Goal: Complete application form: Complete application form

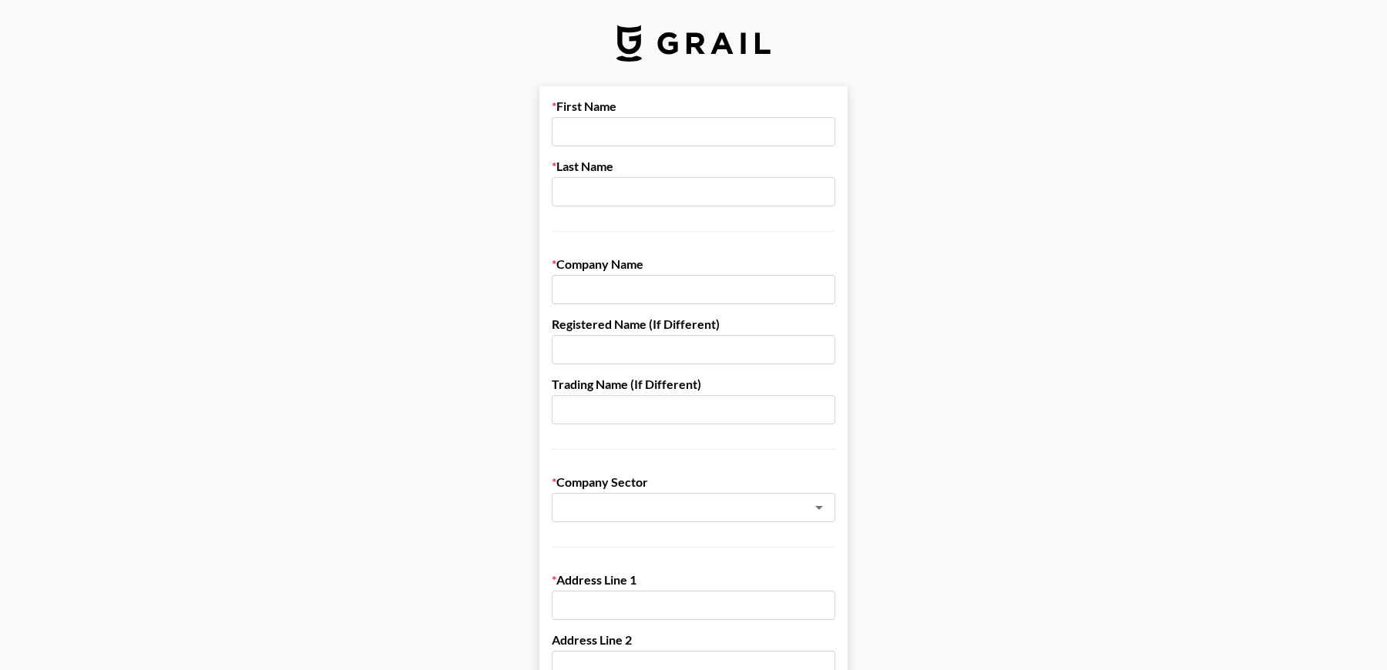
click at [635, 136] on input "text" at bounding box center [693, 131] width 283 height 29
type input "ㅓ"
type input "[PERSON_NAME]"
type input "Chai"
click at [585, 294] on input "text" at bounding box center [693, 289] width 283 height 29
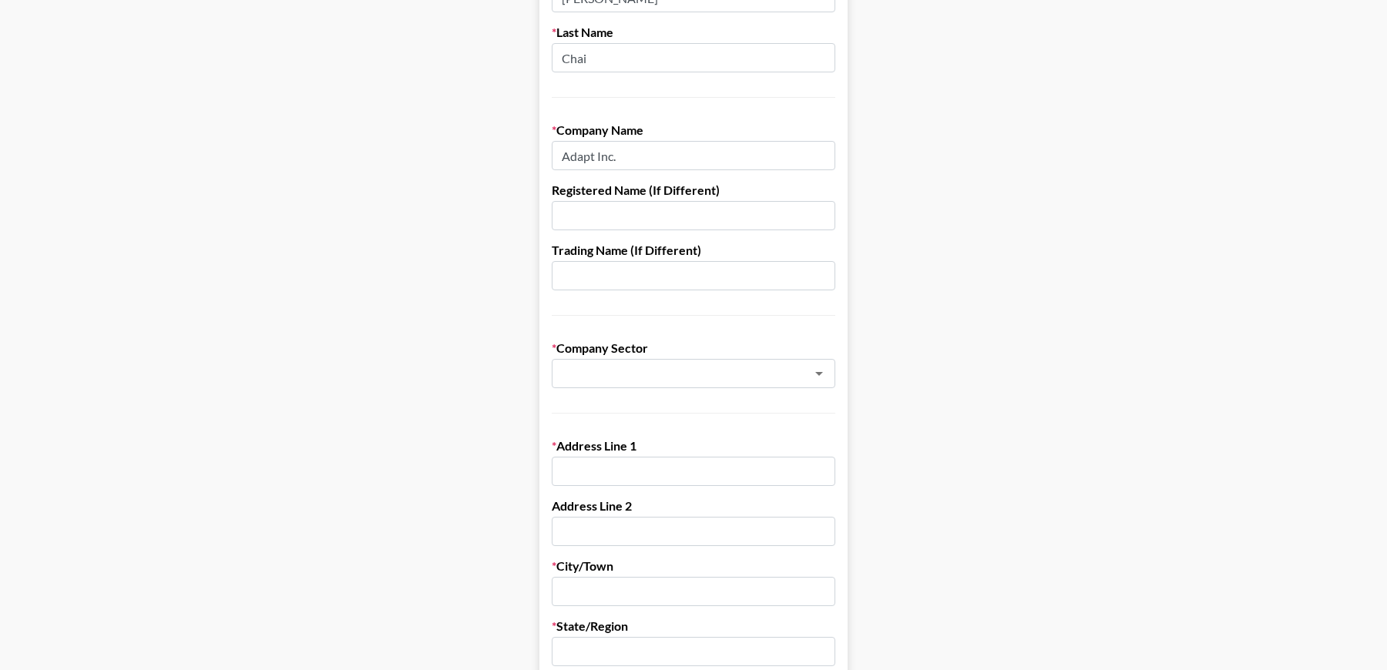
scroll to position [139, 0]
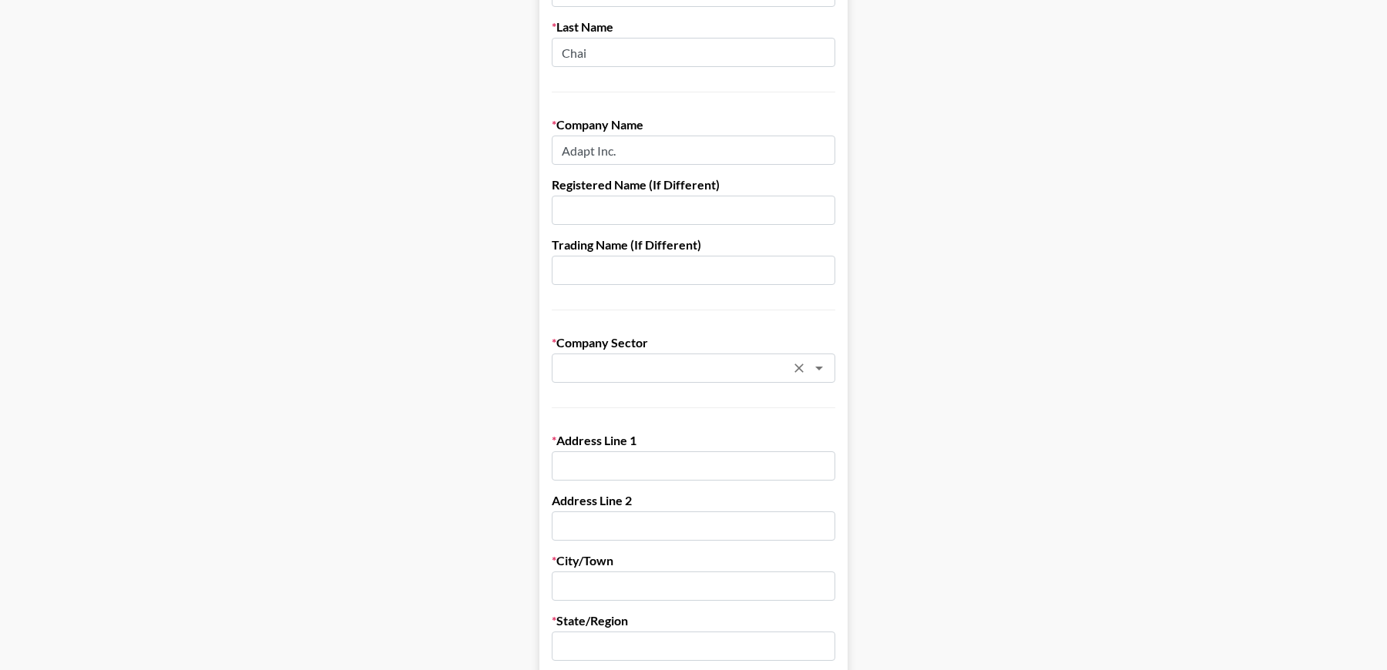
type input "Adapt Inc."
click at [605, 360] on input "text" at bounding box center [673, 369] width 224 height 18
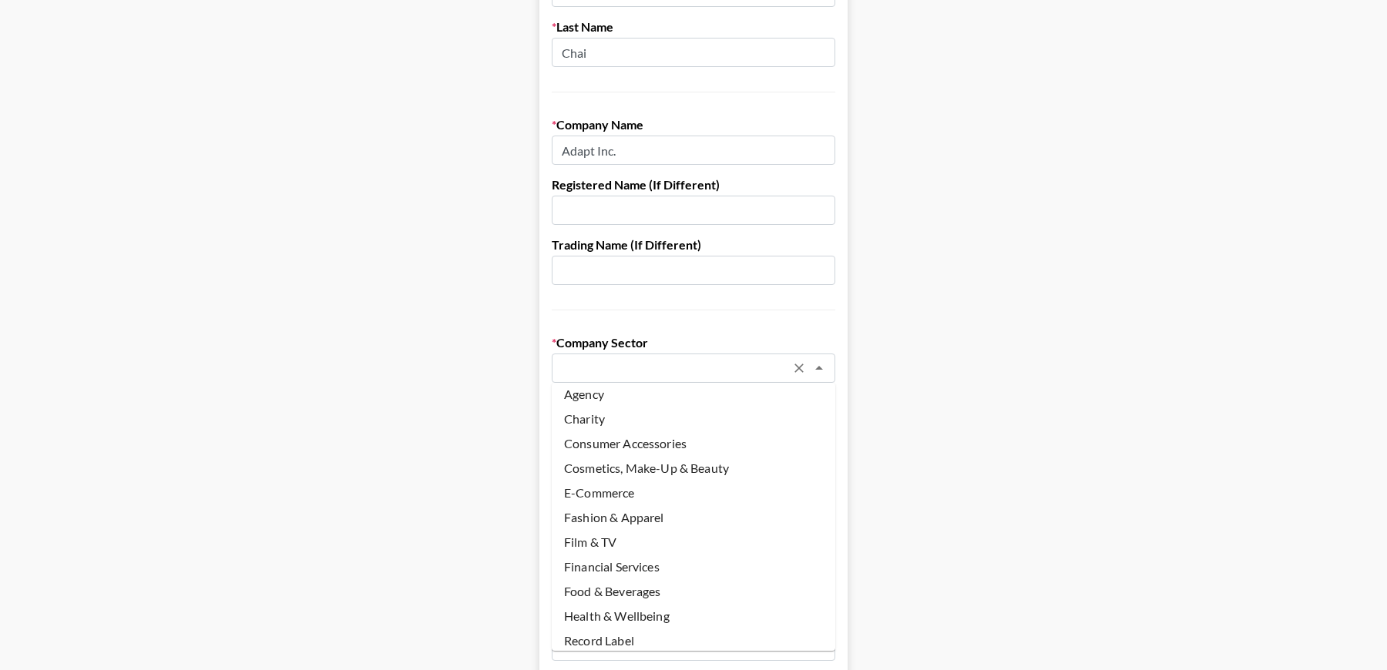
scroll to position [0, 0]
click at [602, 504] on li "E-Commerce" at bounding box center [693, 500] width 283 height 25
type input "E-Commerce"
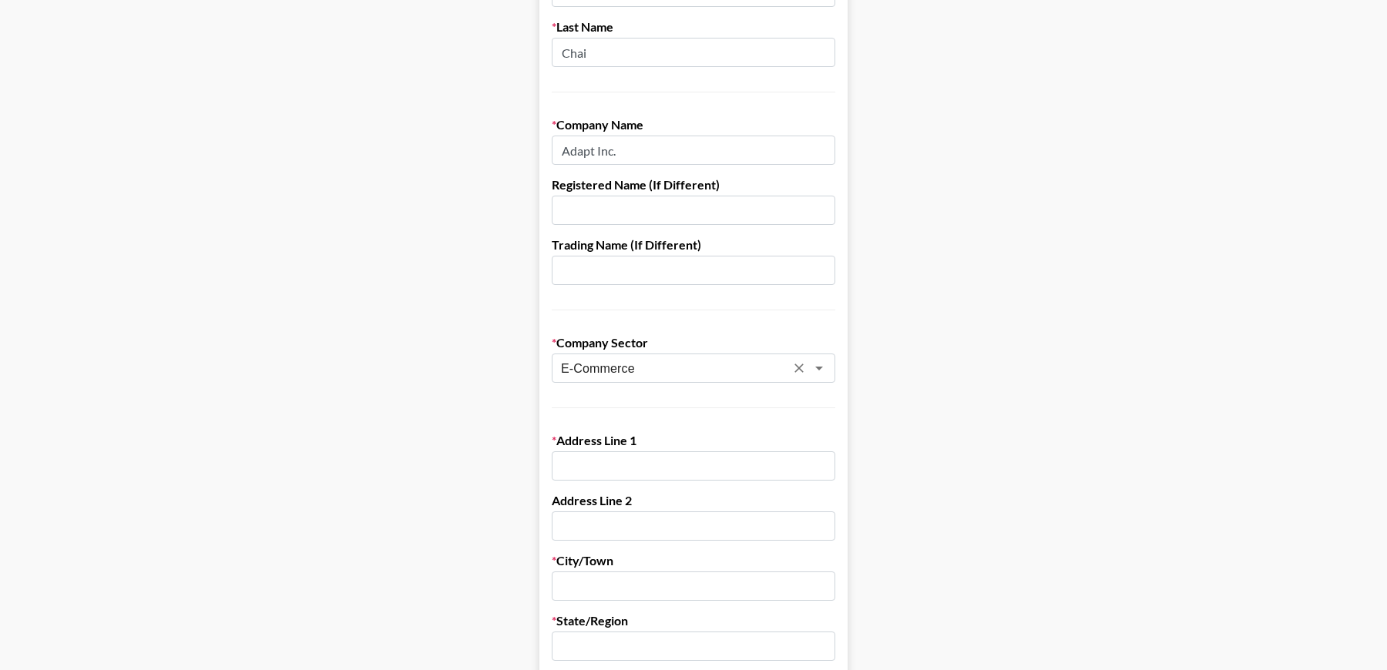
click at [571, 469] on input "text" at bounding box center [693, 465] width 283 height 29
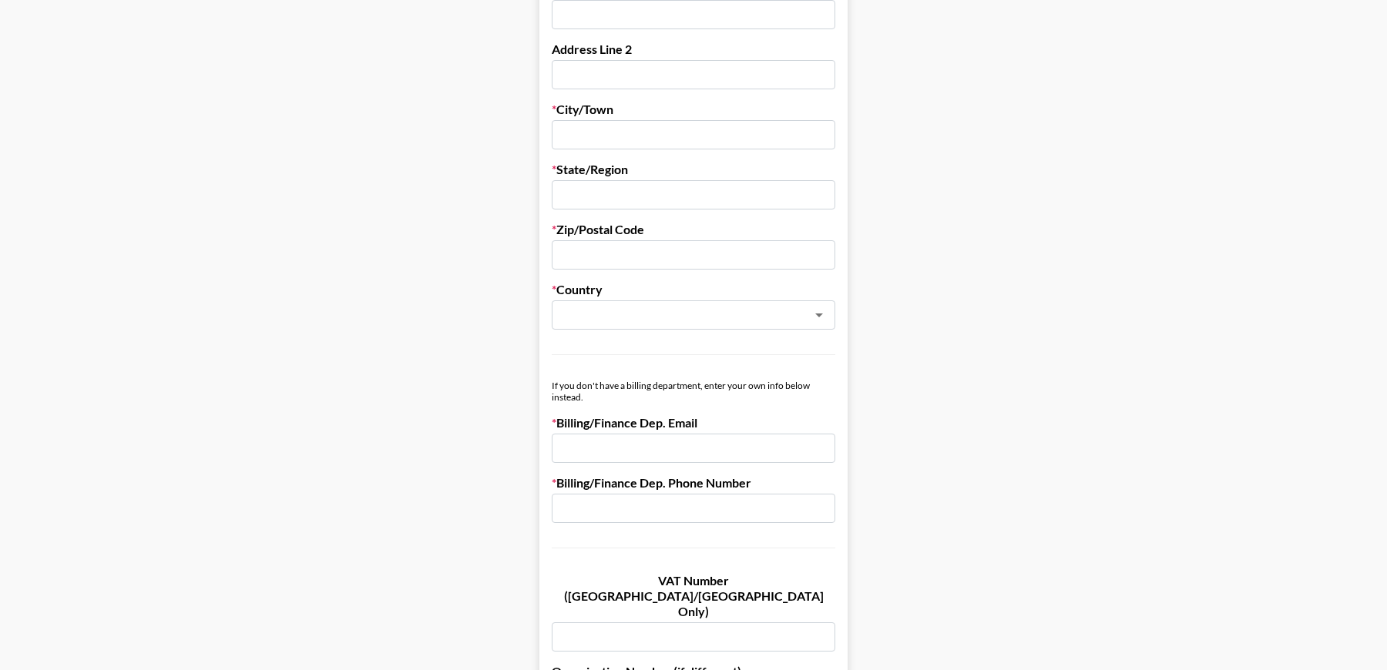
scroll to position [602, 0]
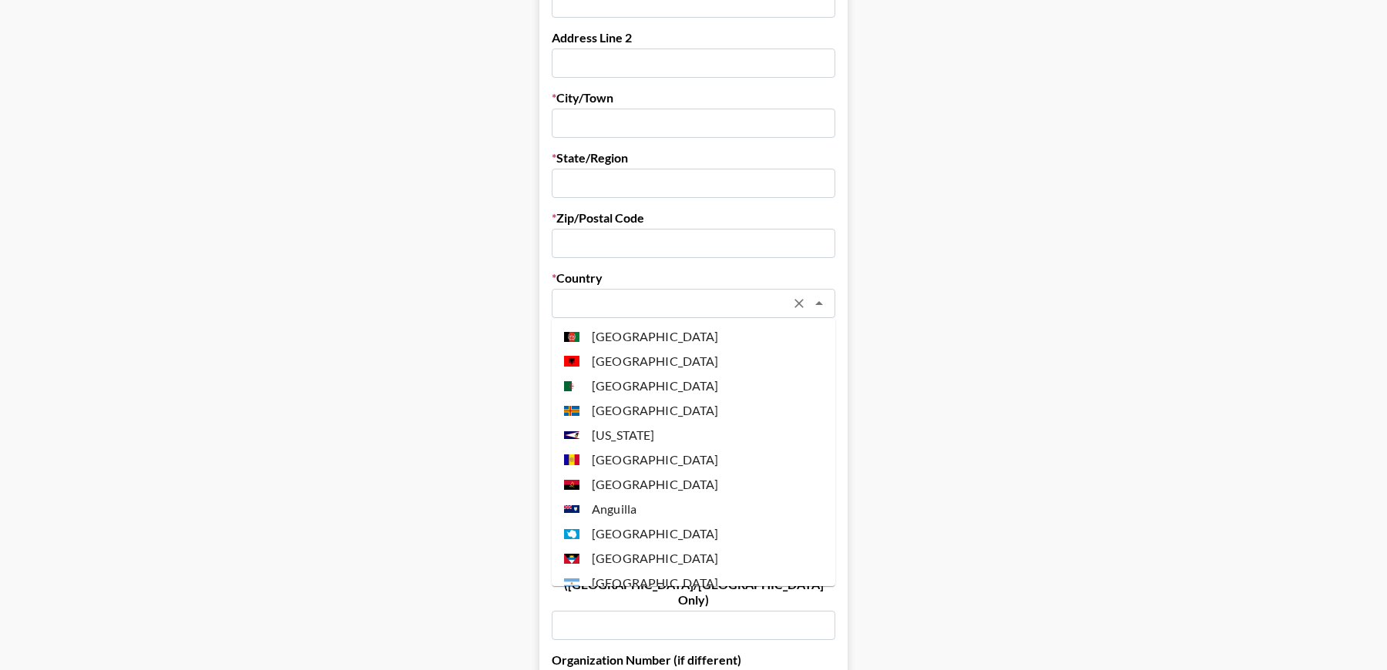
click at [630, 308] on input "text" at bounding box center [673, 304] width 224 height 18
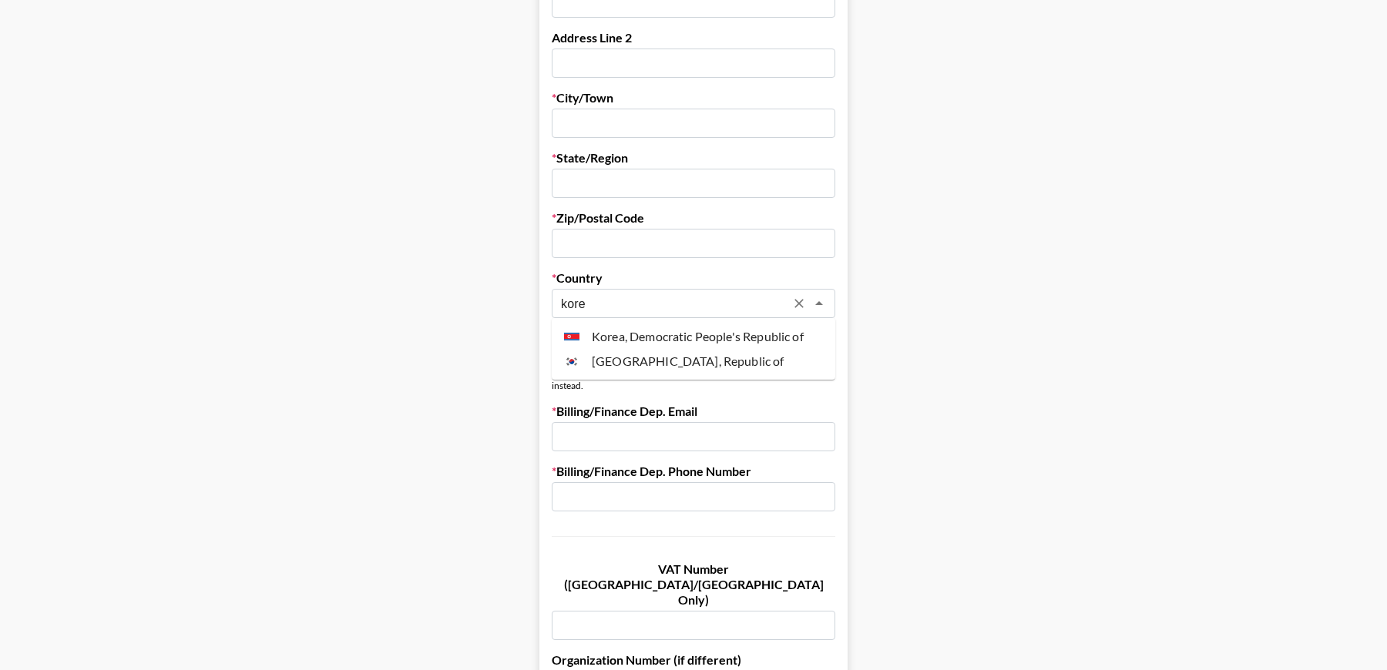
click at [641, 365] on li "[GEOGRAPHIC_DATA], Republic of" at bounding box center [693, 361] width 283 height 25
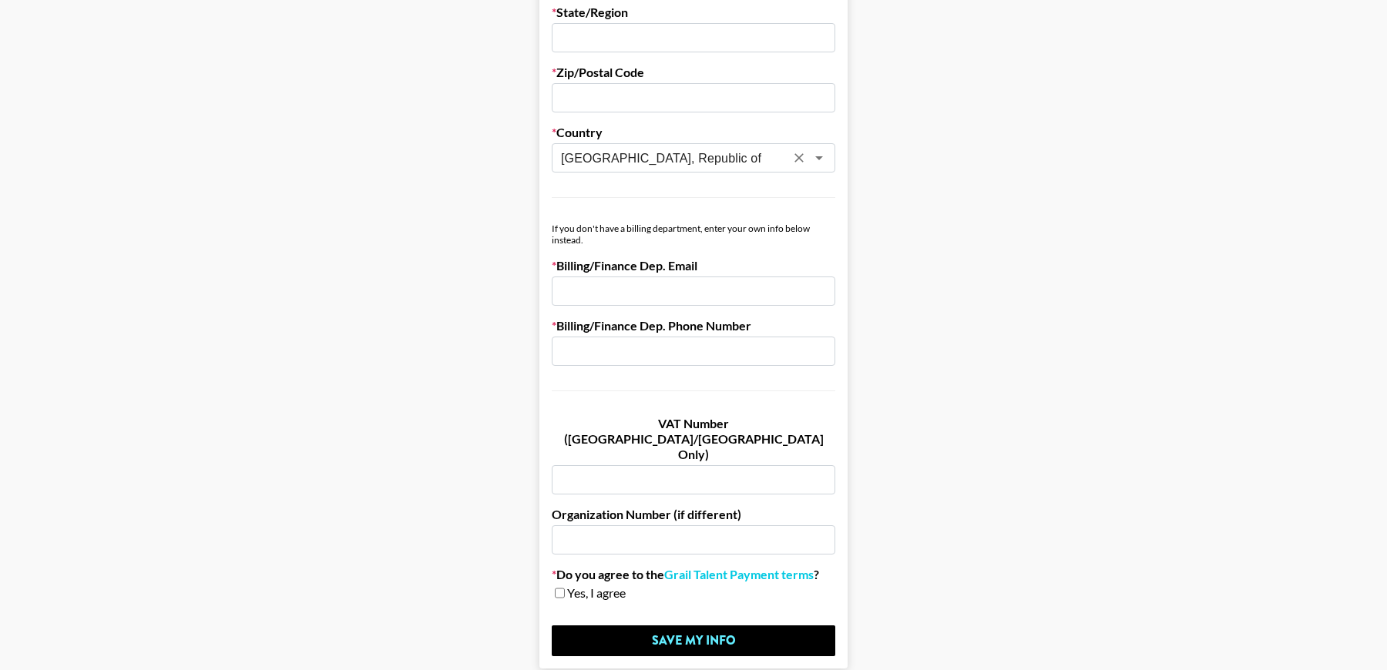
scroll to position [802, 0]
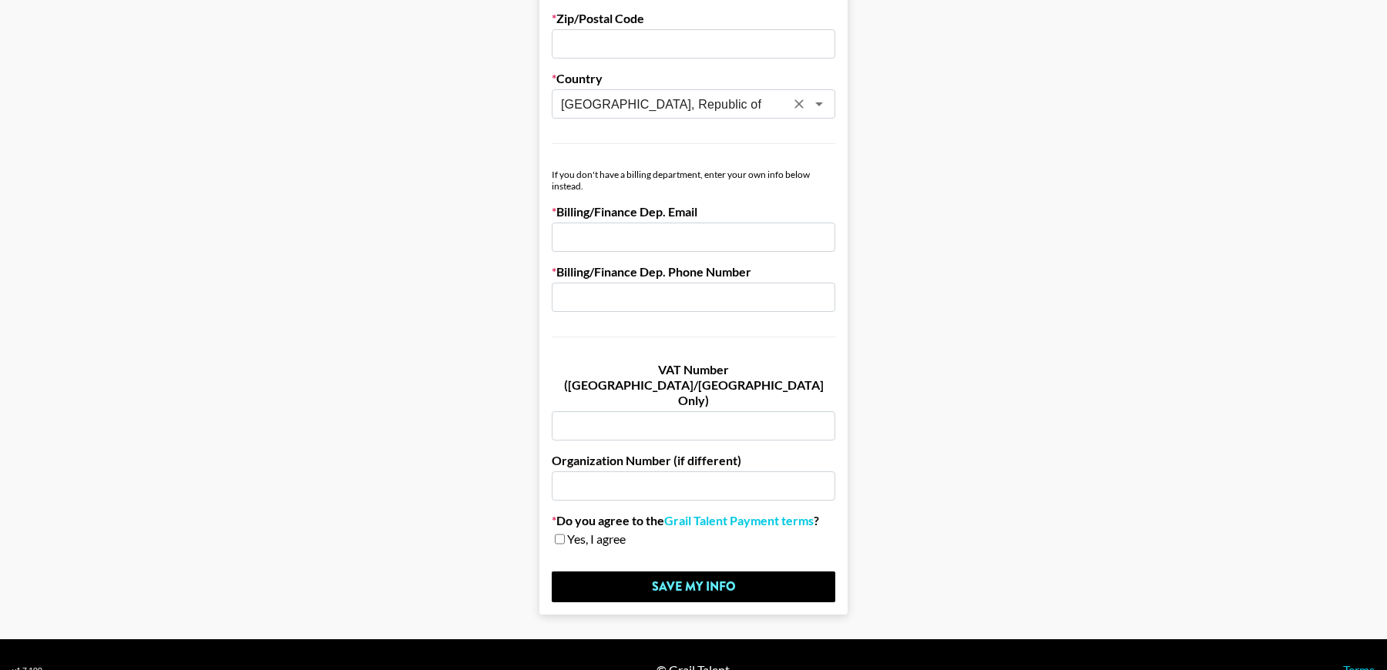
type input "[GEOGRAPHIC_DATA], Republic of"
click at [592, 531] on span "Yes, I agree" at bounding box center [596, 538] width 59 height 15
click at [561, 534] on input "checkbox" at bounding box center [560, 539] width 10 height 11
checkbox input "true"
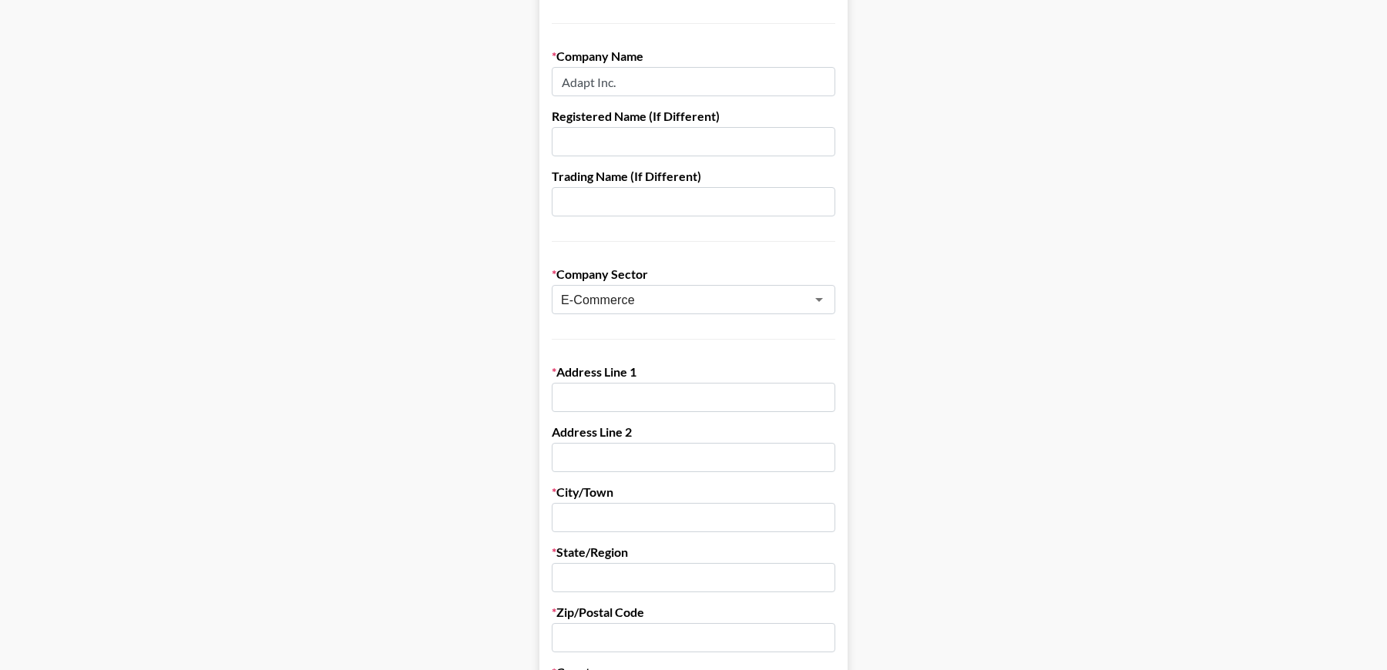
scroll to position [211, 0]
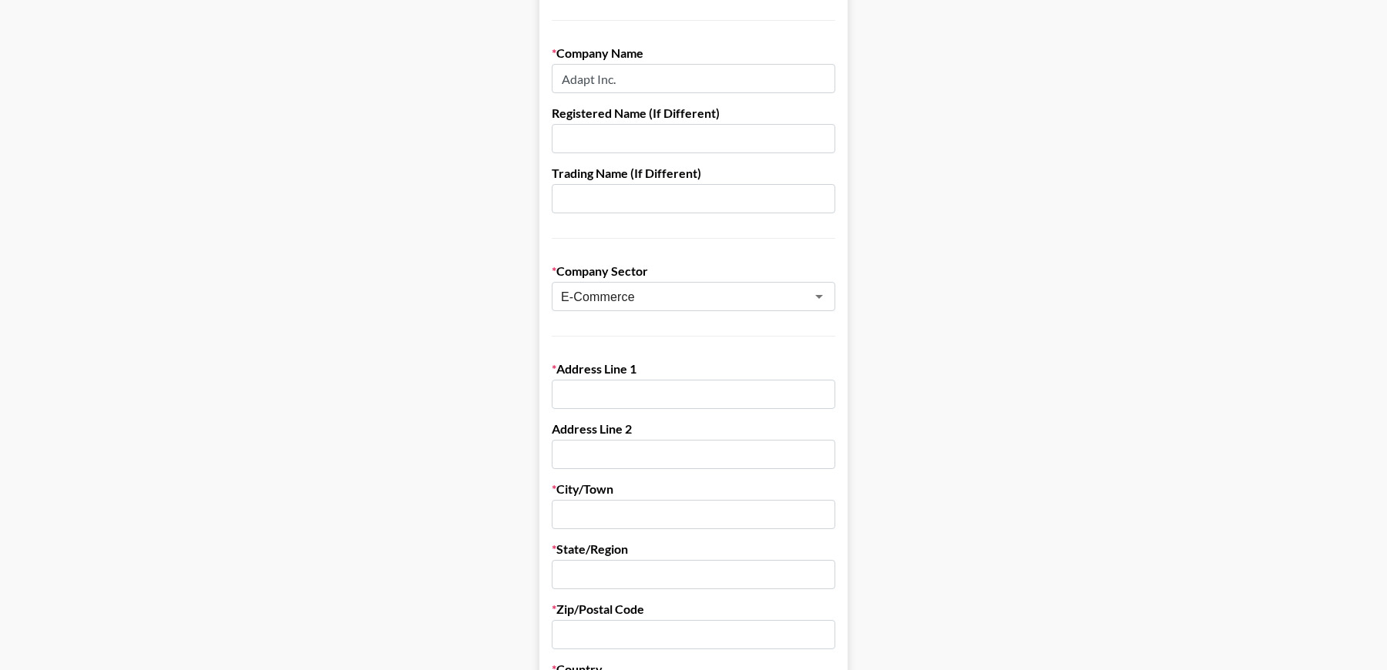
click at [642, 387] on input "text" at bounding box center [693, 394] width 283 height 29
paste input "[STREET_ADDRESS]"
click at [726, 387] on input "[STREET_ADDRESS]" at bounding box center [693, 394] width 283 height 29
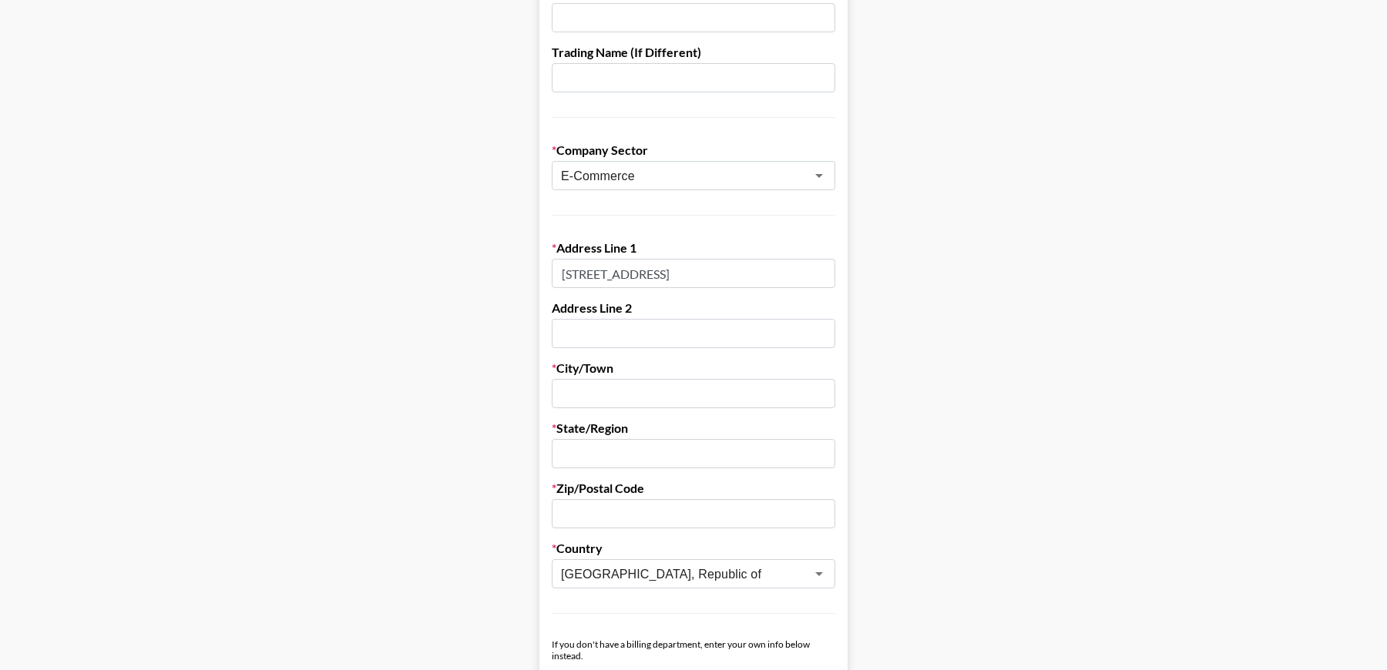
scroll to position [335, 0]
click at [562, 274] on input "[STREET_ADDRESS]" at bounding box center [693, 270] width 283 height 29
drag, startPoint x: 754, startPoint y: 275, endPoint x: 811, endPoint y: 277, distance: 57.0
click at [812, 277] on input "[STREET_ADDRESS]" at bounding box center [693, 270] width 283 height 29
type input "[STREET_ADDRESS],"
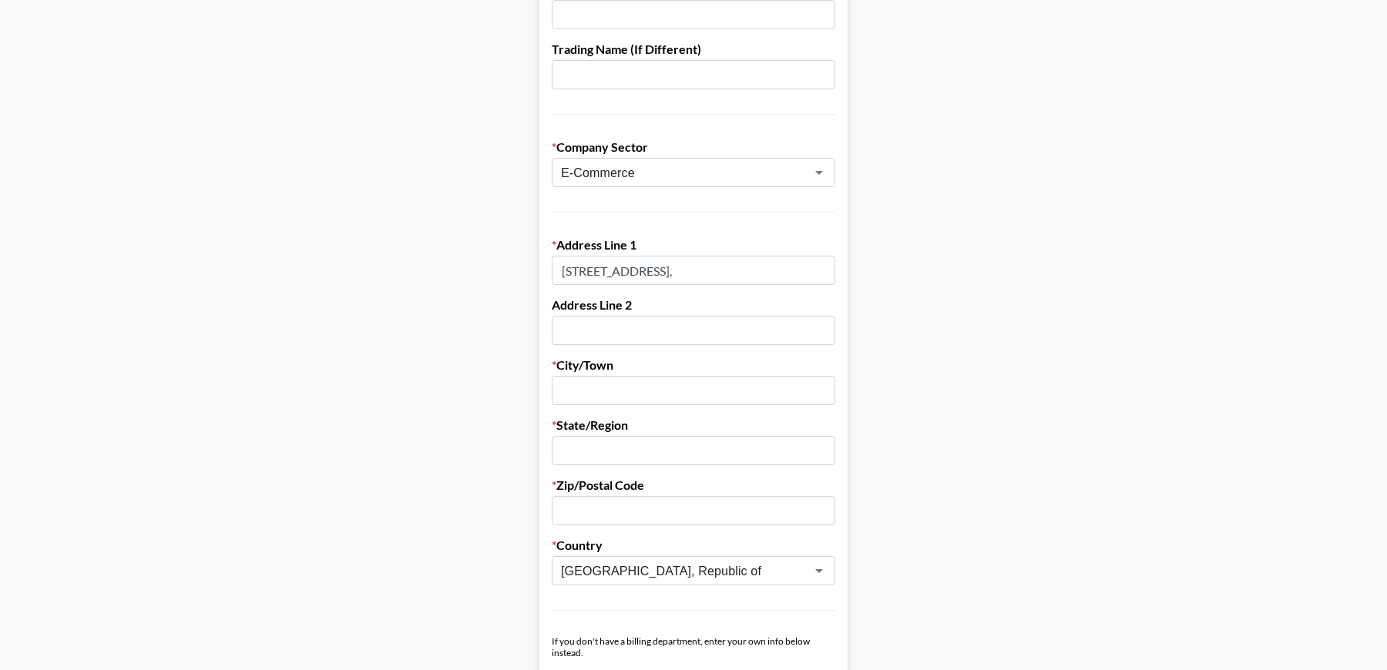
click at [646, 396] on input "text" at bounding box center [693, 390] width 283 height 29
paste input "[GEOGRAPHIC_DATA]"
type input "[GEOGRAPHIC_DATA]"
click at [623, 451] on input "text" at bounding box center [693, 450] width 283 height 29
paste input "[GEOGRAPHIC_DATA]"
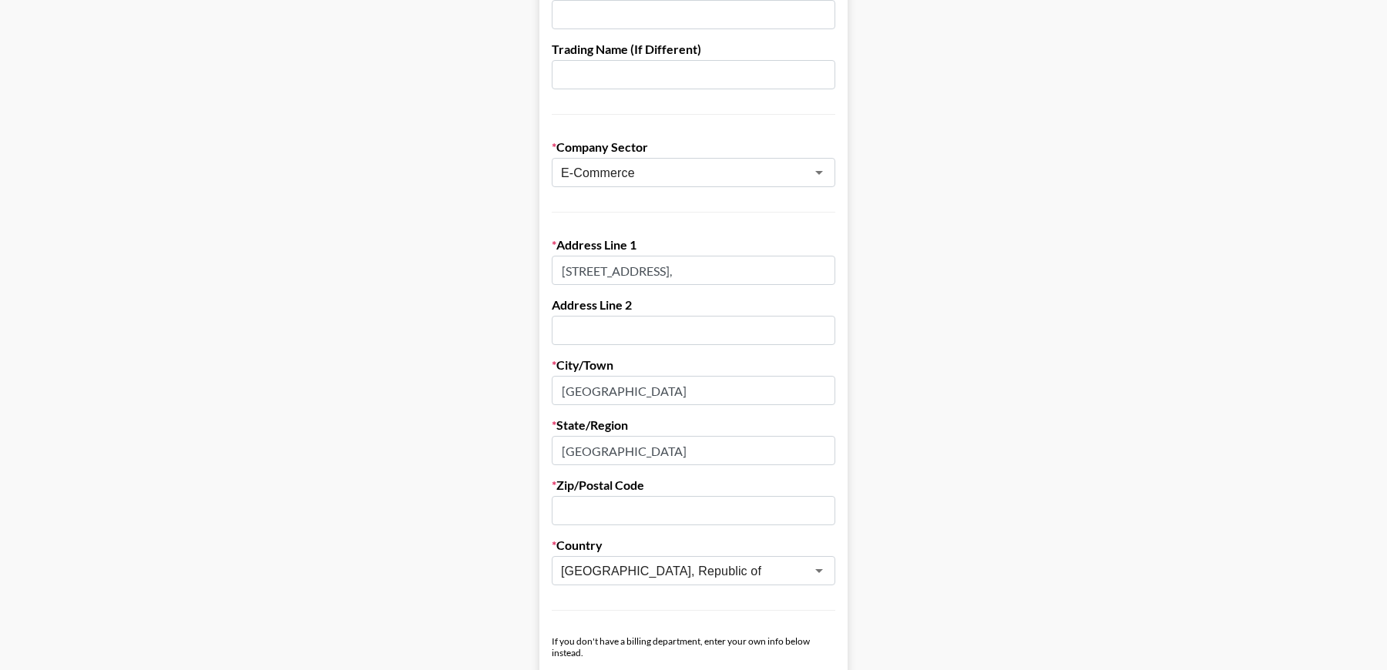
type input "[GEOGRAPHIC_DATA]"
click at [645, 386] on input "[GEOGRAPHIC_DATA]" at bounding box center [693, 390] width 283 height 29
click at [621, 511] on input "text" at bounding box center [693, 510] width 283 height 29
drag, startPoint x: 681, startPoint y: 271, endPoint x: 776, endPoint y: 272, distance: 94.7
click at [776, 273] on input "[STREET_ADDRESS]," at bounding box center [693, 270] width 283 height 29
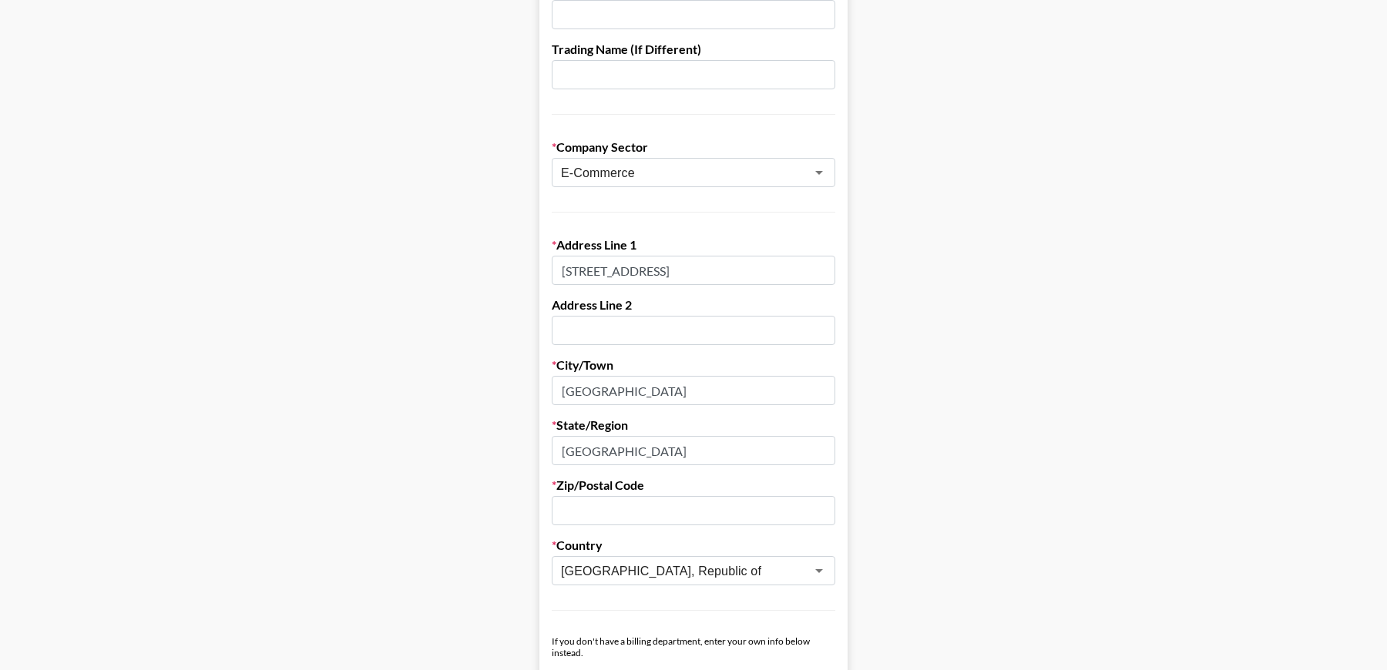
type input "[STREET_ADDRESS]"
click at [586, 396] on input "[GEOGRAPHIC_DATA]" at bounding box center [693, 390] width 283 height 29
paste input "Gangnam-gu,"
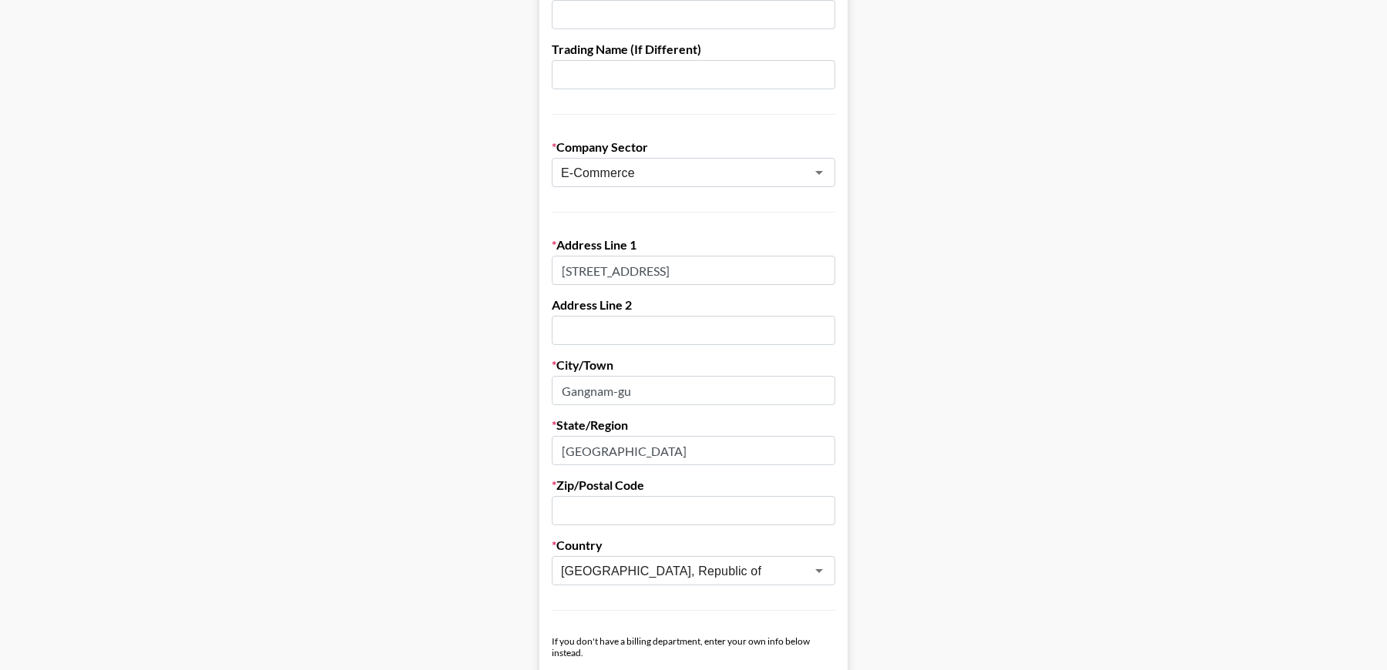
type input "Gangnam-gu"
click at [629, 519] on input "text" at bounding box center [693, 510] width 283 height 29
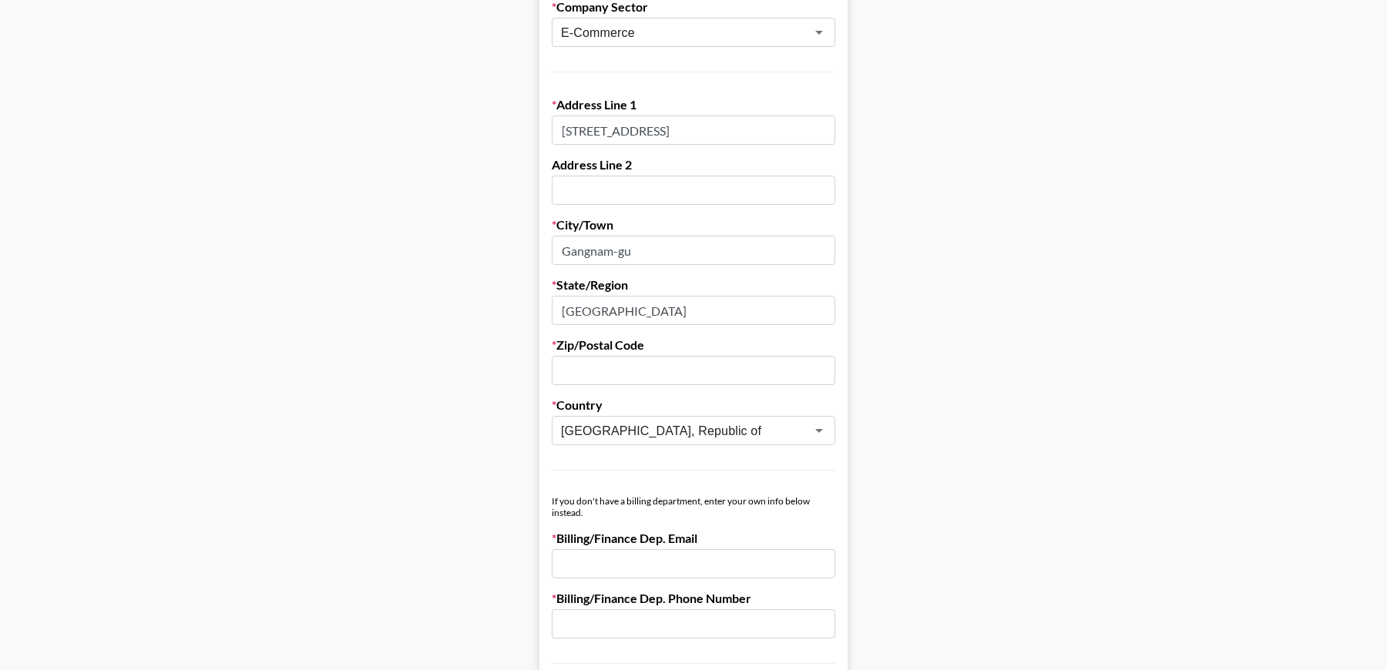
scroll to position [501, 0]
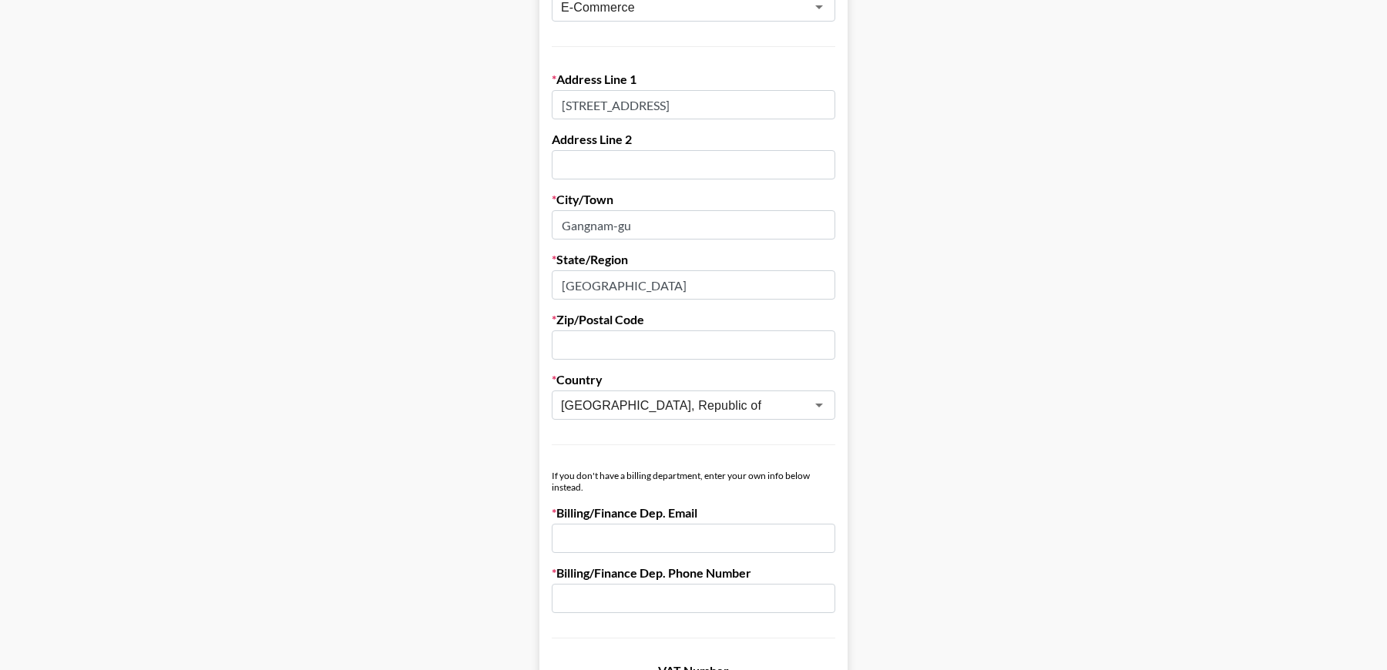
paste input "06166"
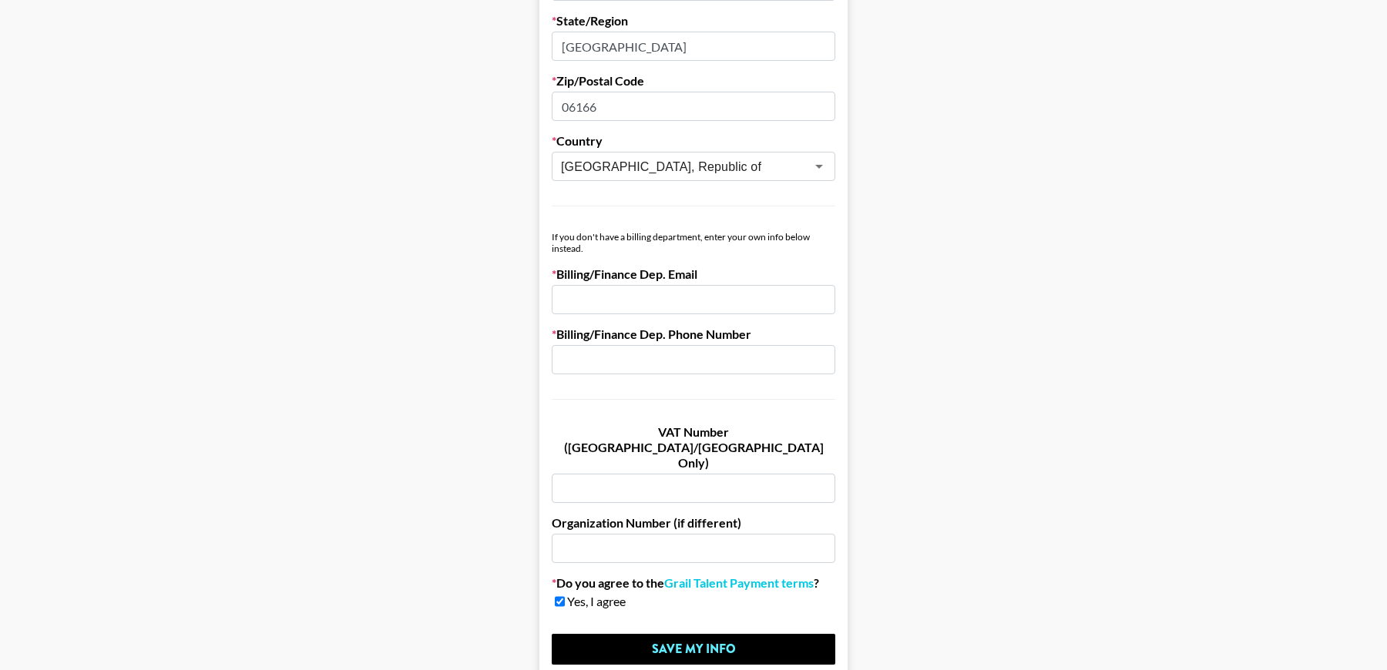
scroll to position [802, 0]
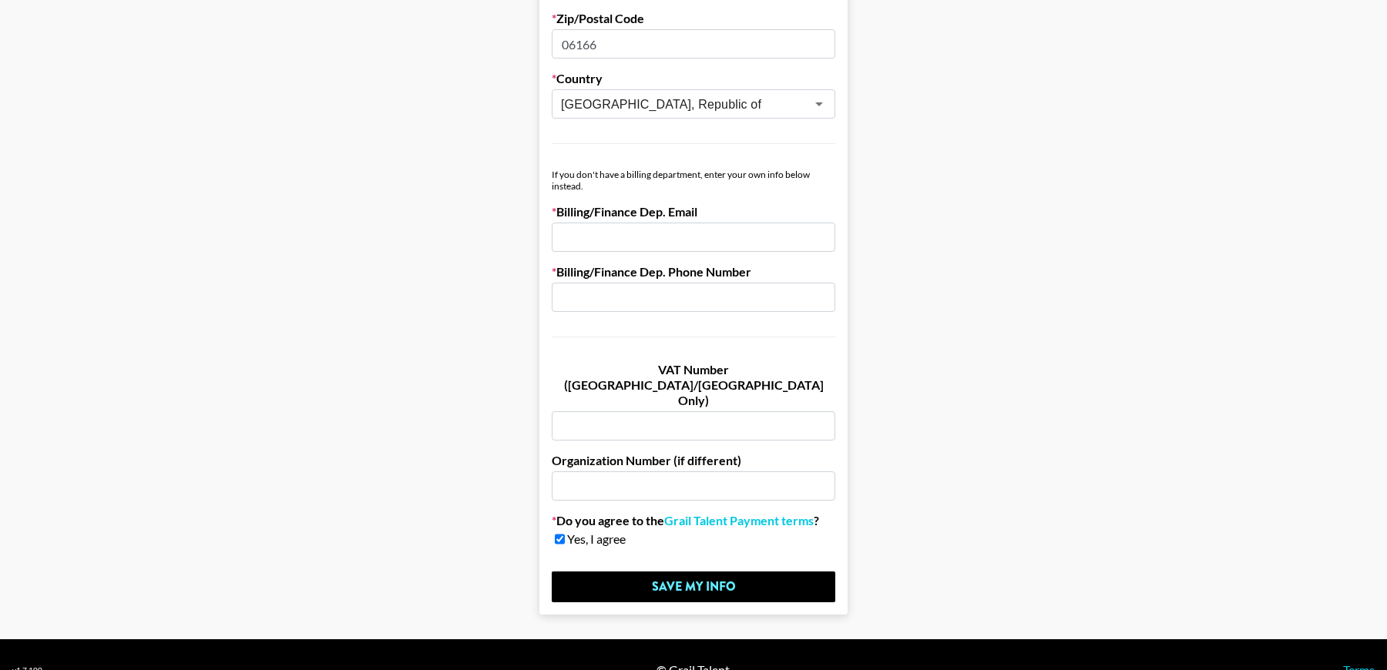
type input "06166"
click at [665, 230] on input "email" at bounding box center [693, 237] width 283 height 29
click at [662, 215] on label "Billing/Finance Dep. Email" at bounding box center [693, 211] width 283 height 15
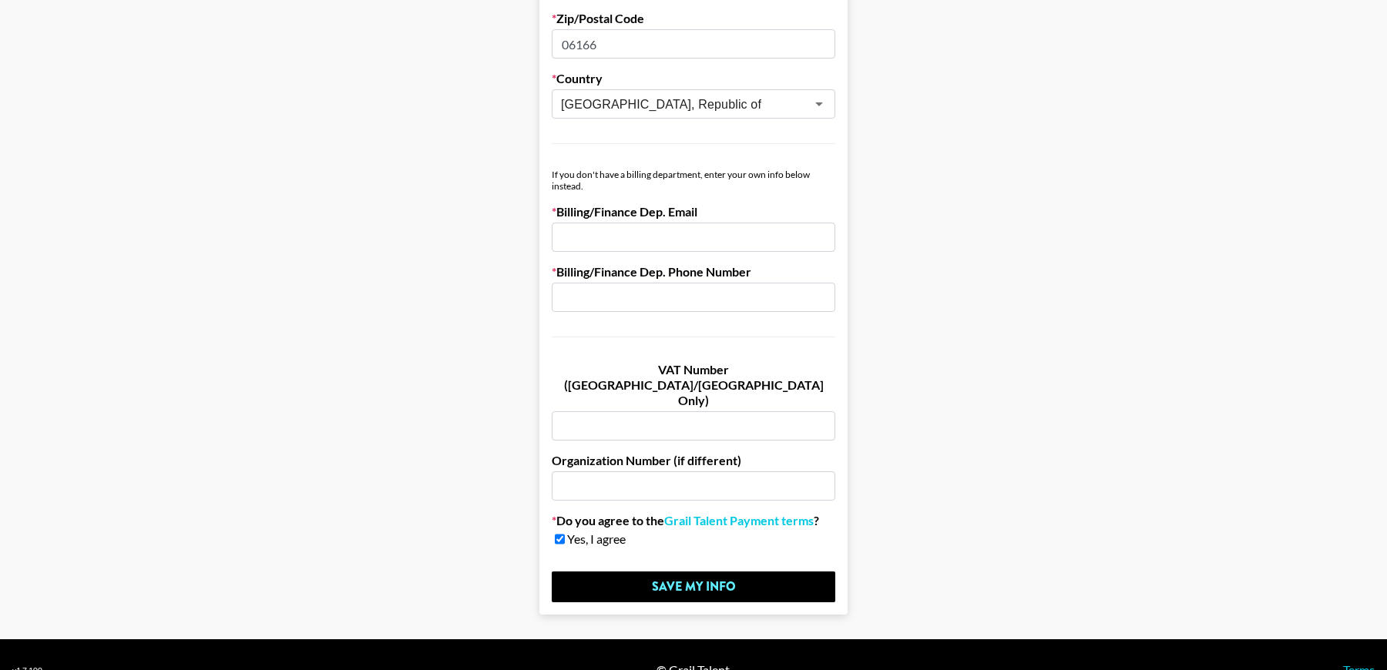
click at [702, 213] on label "Billing/Finance Dep. Email" at bounding box center [693, 211] width 283 height 15
drag, startPoint x: 625, startPoint y: 171, endPoint x: 635, endPoint y: 181, distance: 14.7
click at [635, 181] on div "If you don't have a billing department, enter your own info below instead." at bounding box center [693, 180] width 283 height 23
click at [636, 181] on div "If you don't have a billing department, enter your own info below instead." at bounding box center [693, 180] width 283 height 23
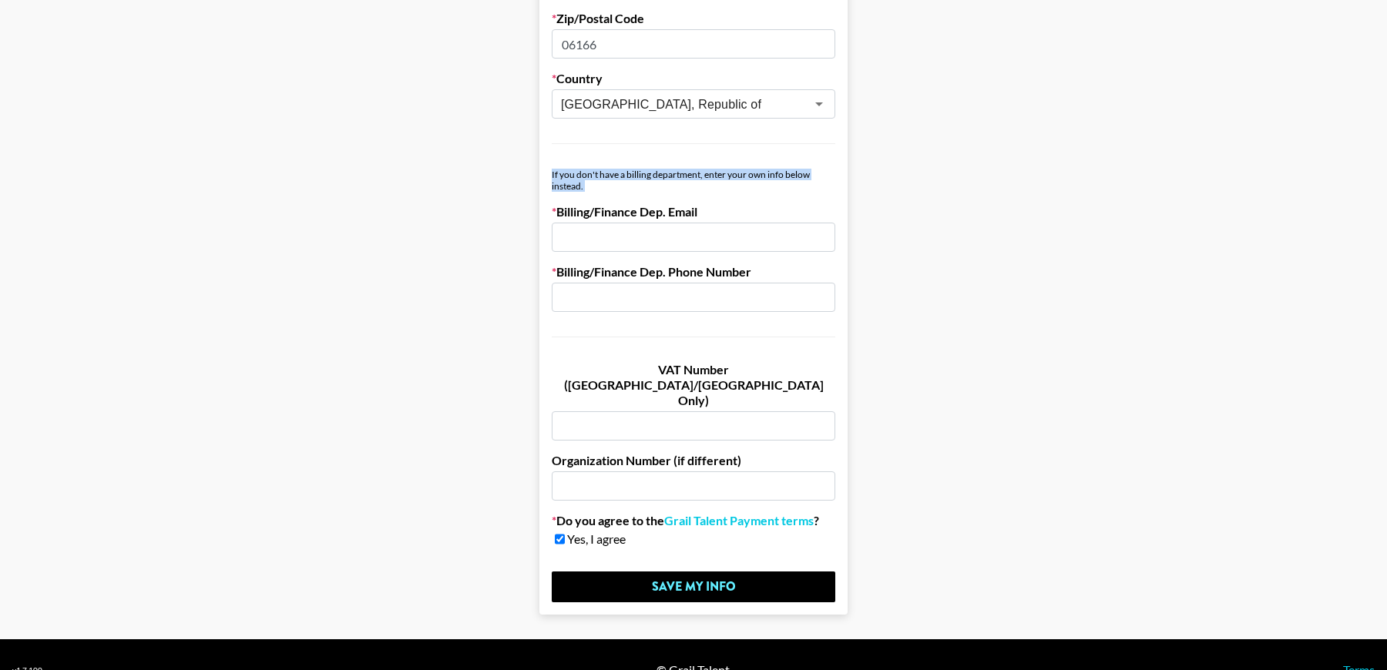
click at [636, 181] on div "If you don't have a billing department, enter your own info below instead." at bounding box center [693, 180] width 283 height 23
click at [637, 243] on input "email" at bounding box center [693, 237] width 283 height 29
type input "[PERSON_NAME][EMAIL_ADDRESS][DOMAIN_NAME]"
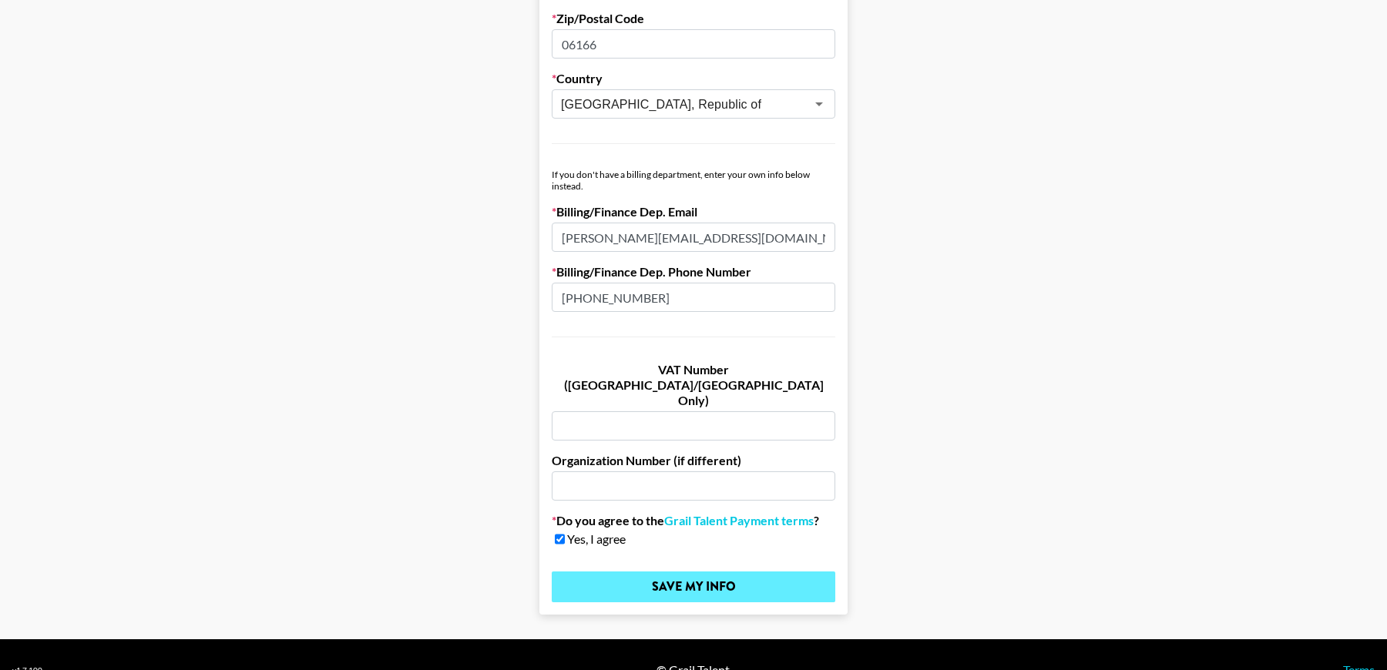
type input "[PHONE_NUMBER]"
click at [635, 572] on input "Save My Info" at bounding box center [693, 587] width 283 height 31
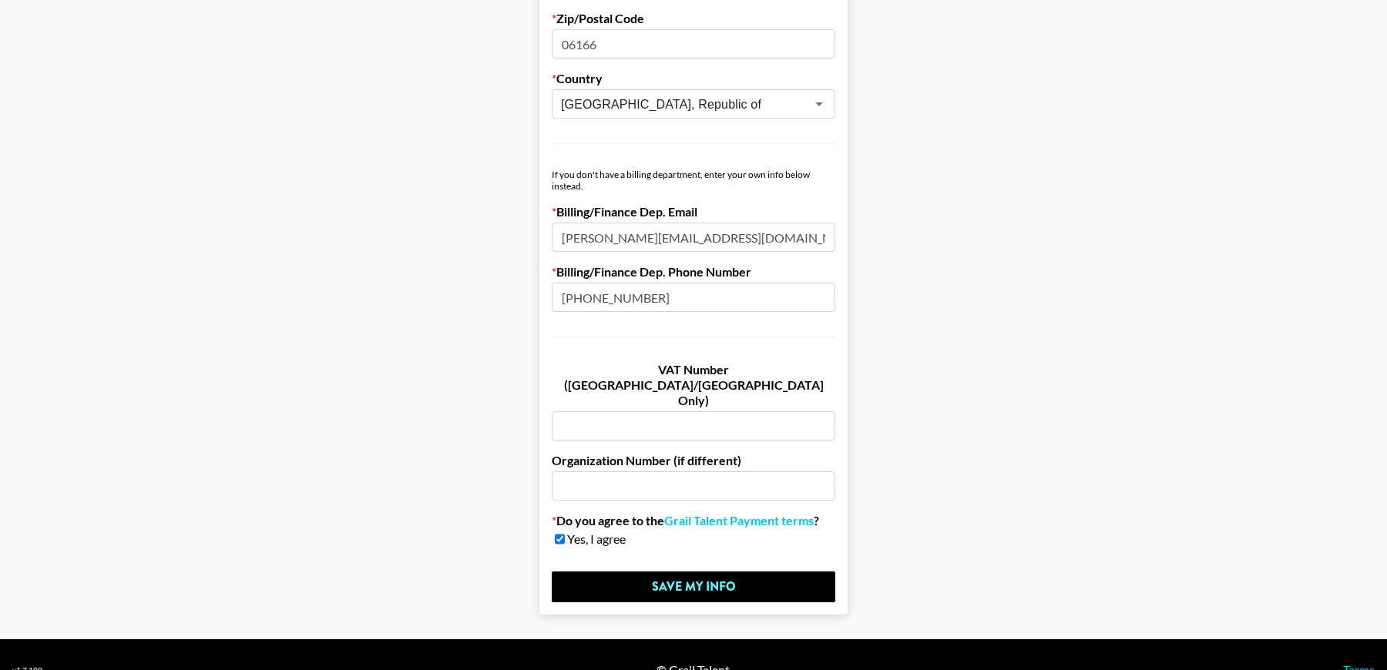
scroll to position [0, 0]
